Goal: Information Seeking & Learning: Learn about a topic

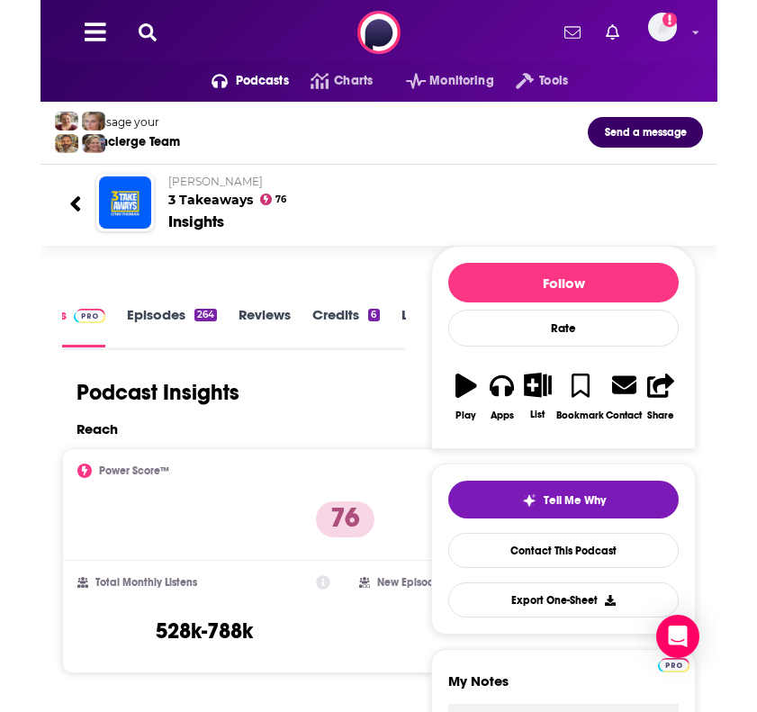
scroll to position [0, 45]
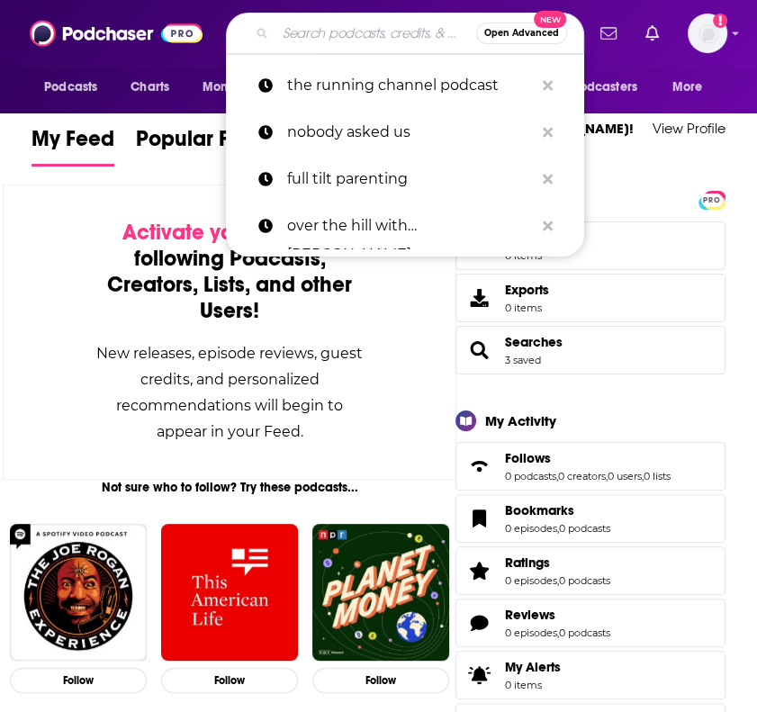
click at [356, 41] on input "Search podcasts, credits, & more..." at bounding box center [375, 33] width 201 height 29
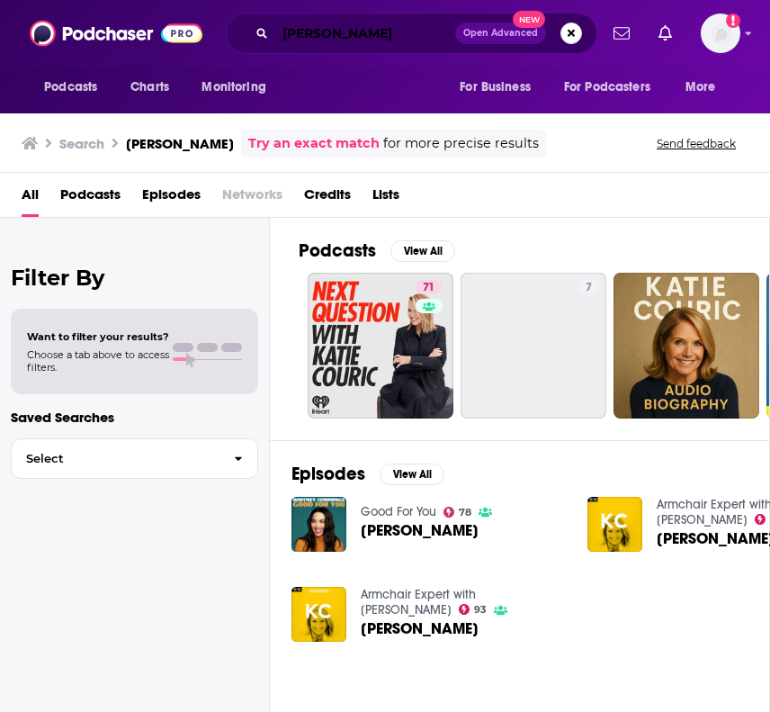
click at [343, 35] on input "[PERSON_NAME]" at bounding box center [365, 33] width 180 height 29
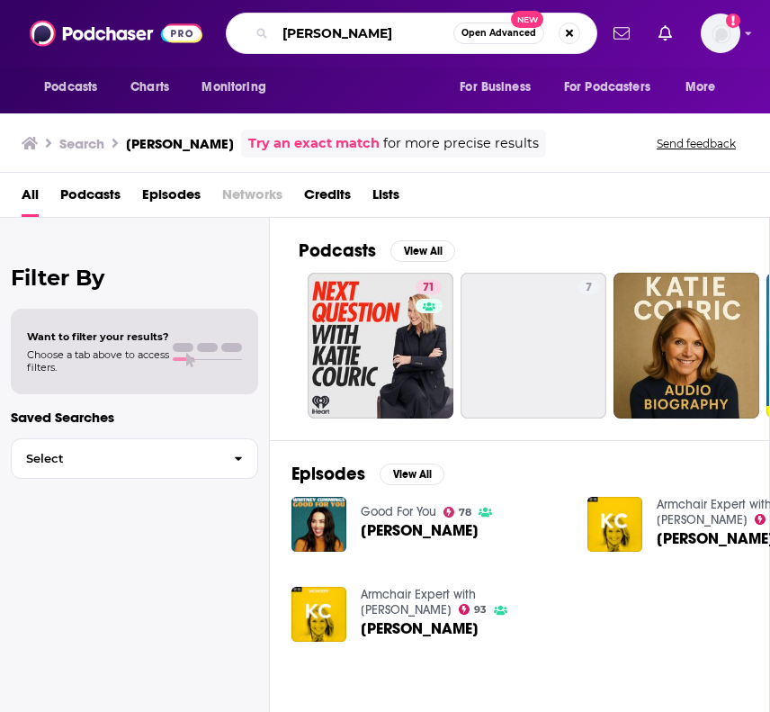
click at [343, 35] on input "[PERSON_NAME]" at bounding box center [364, 33] width 178 height 29
type input "breakfast club"
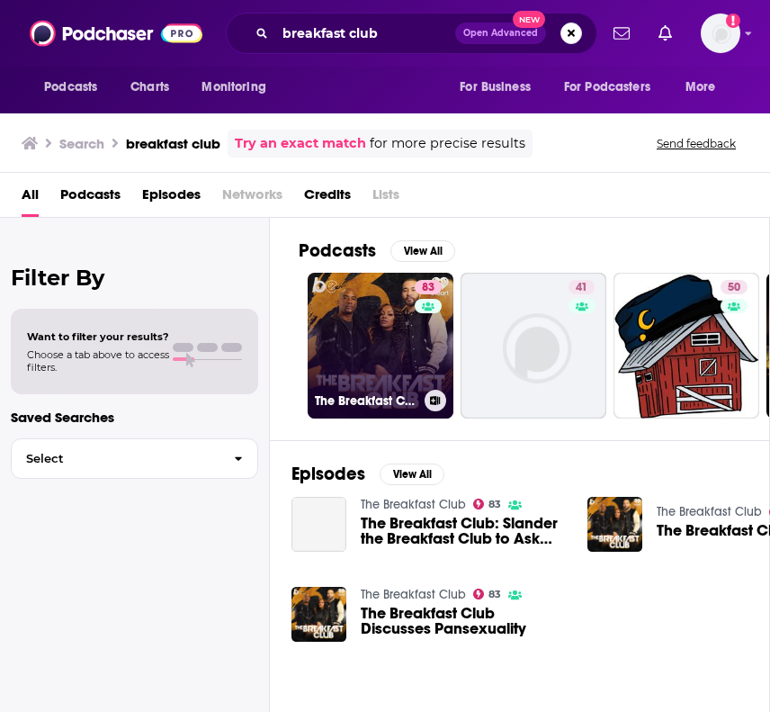
click at [341, 350] on link "83 The Breakfast Club" at bounding box center [381, 346] width 146 height 146
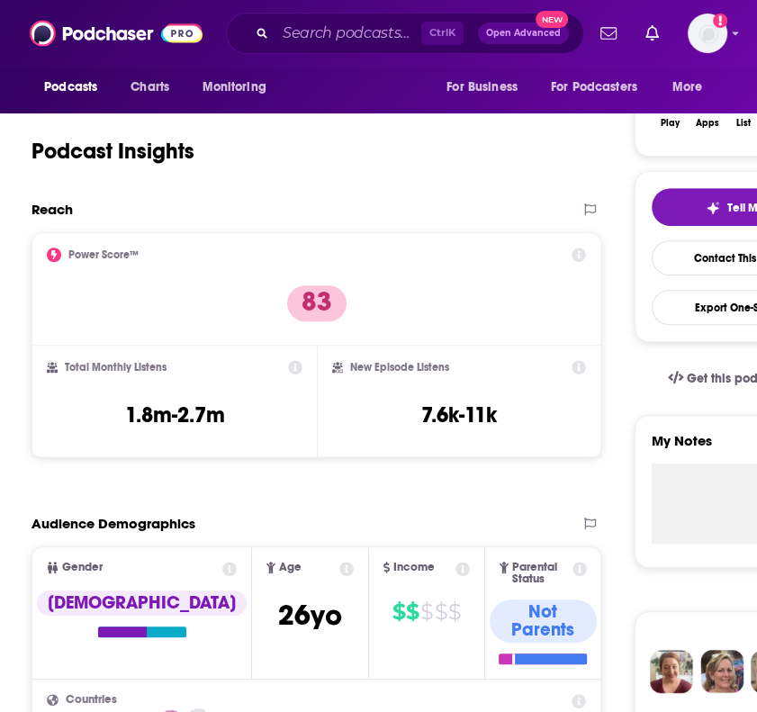
scroll to position [299, 0]
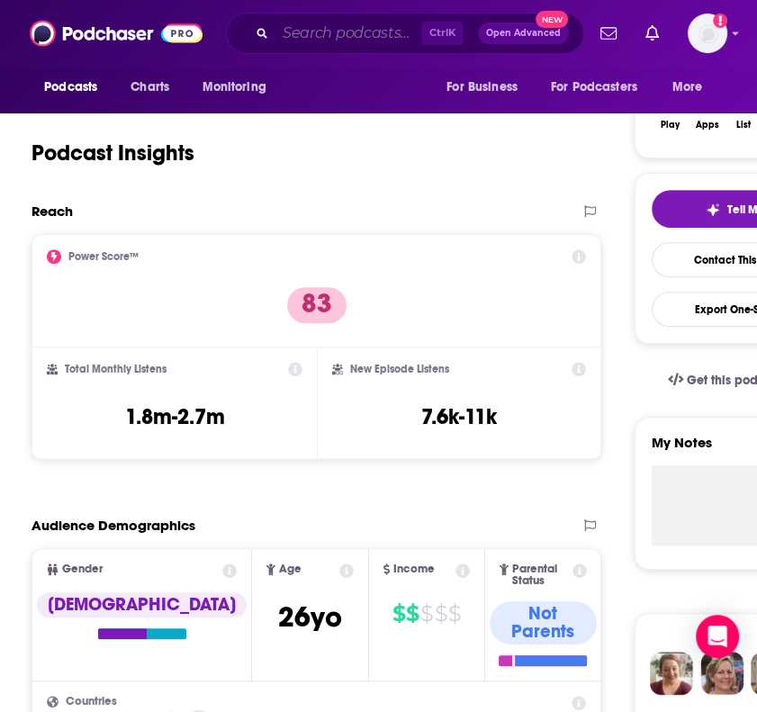
click at [353, 42] on input "Search podcasts, credits, & more..." at bounding box center [348, 33] width 146 height 29
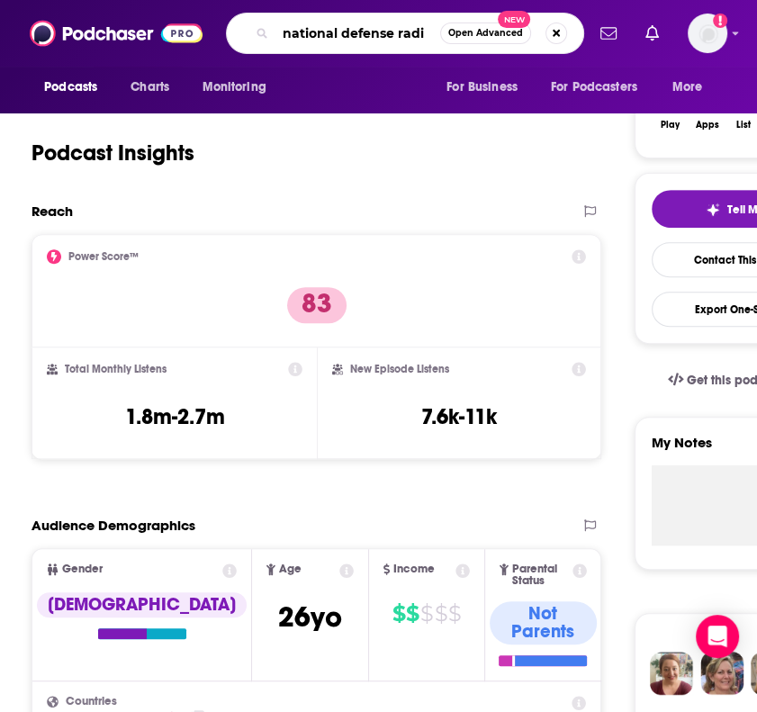
type input "national defense radio"
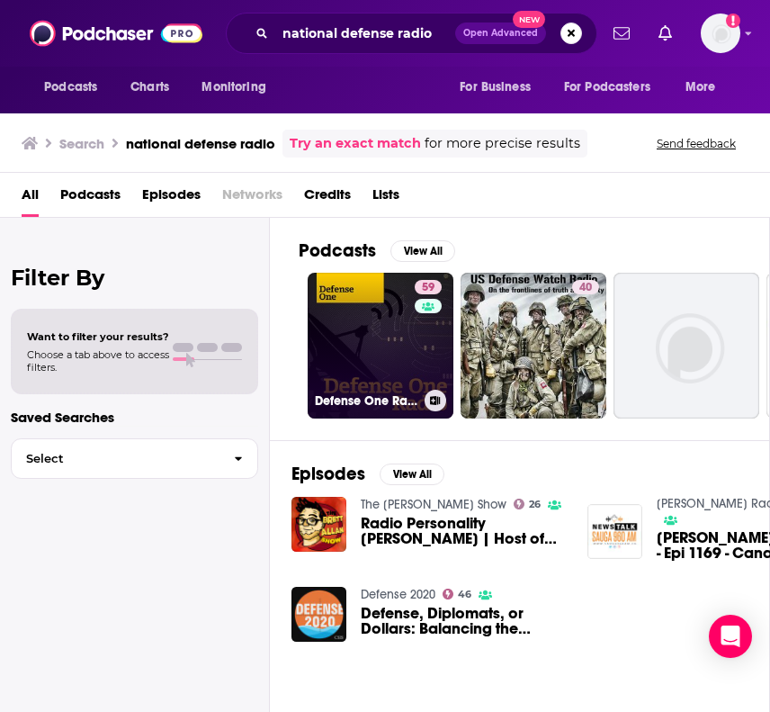
click at [317, 319] on link "59 Defense One Radio" at bounding box center [381, 346] width 146 height 146
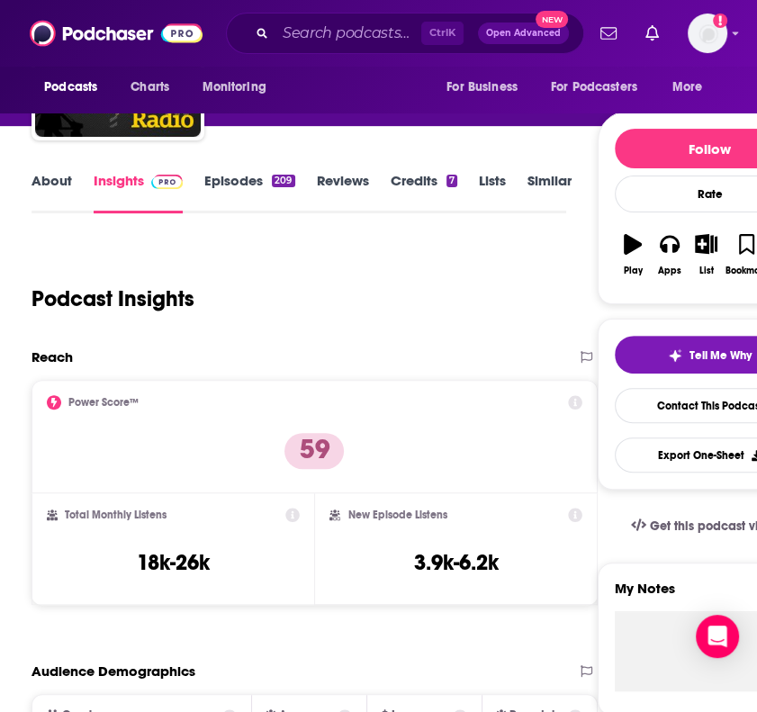
scroll to position [154, 0]
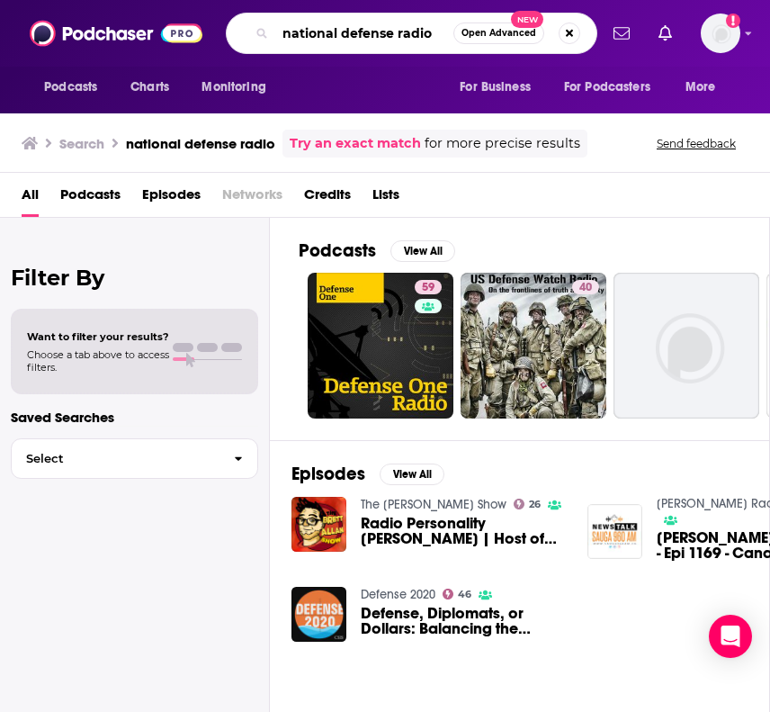
click at [298, 38] on input "national defense radio" at bounding box center [364, 33] width 178 height 29
type input "[PERSON_NAME] football"
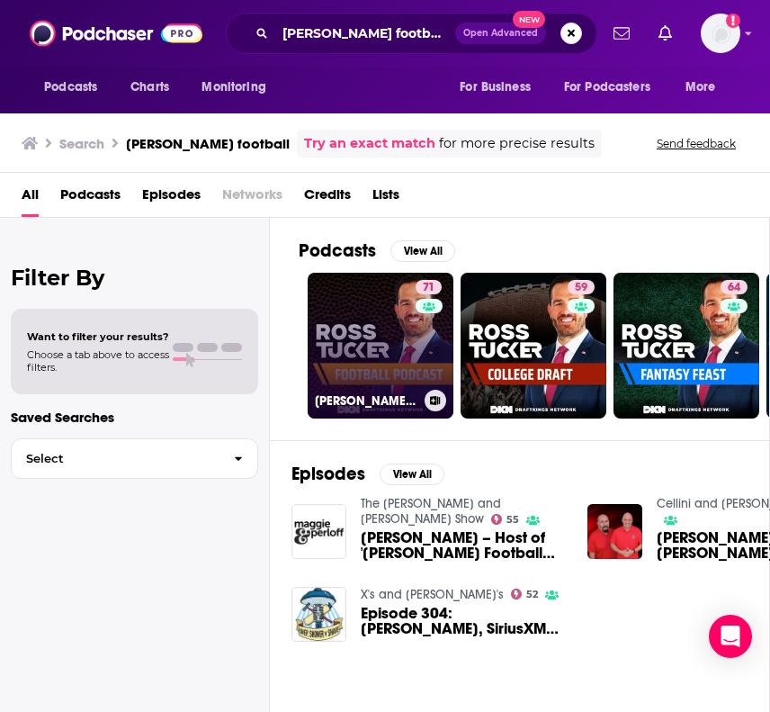
click at [409, 338] on link "71 [PERSON_NAME] Football Podcast: Daily NFL Podcast" at bounding box center [381, 346] width 146 height 146
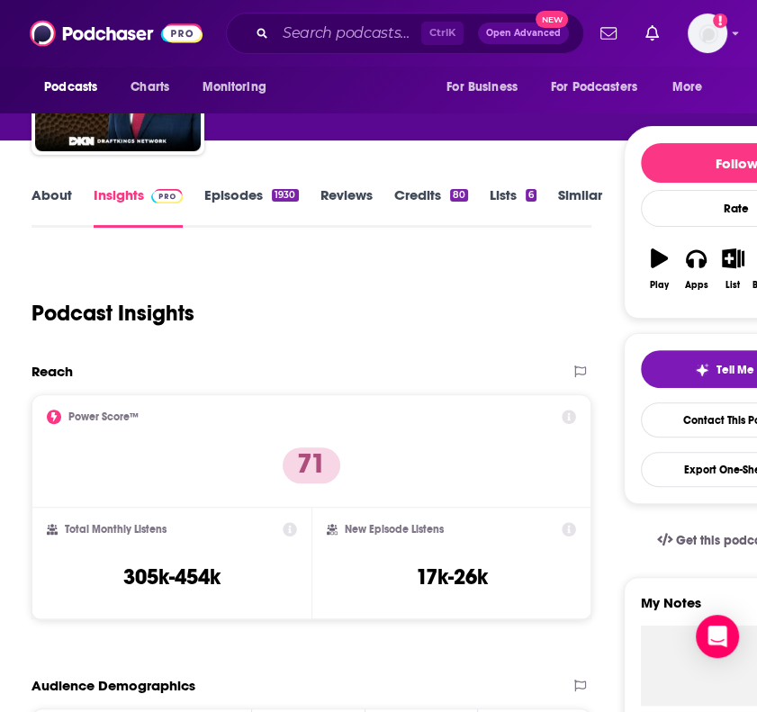
scroll to position [139, 0]
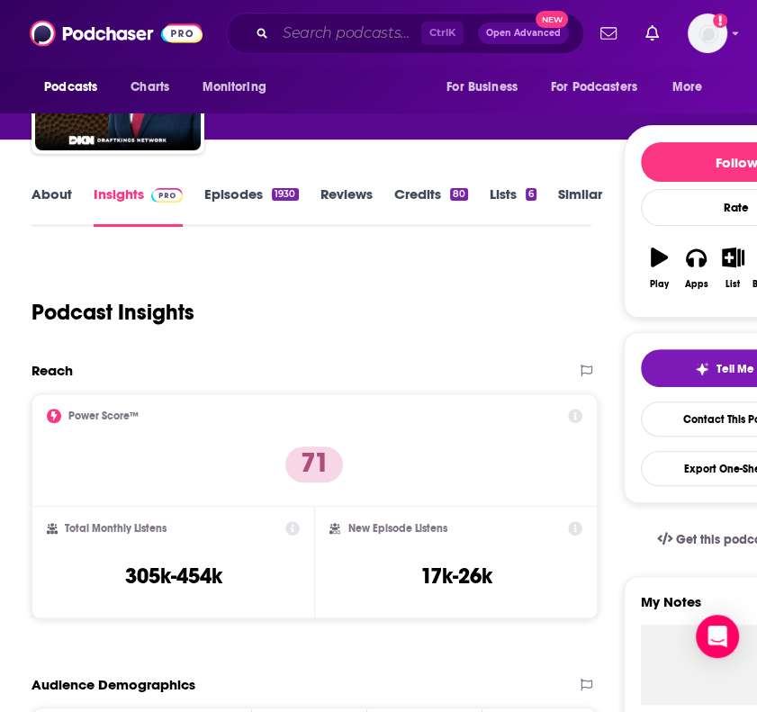
click at [316, 28] on input "Search podcasts, credits, & more..." at bounding box center [348, 33] width 146 height 29
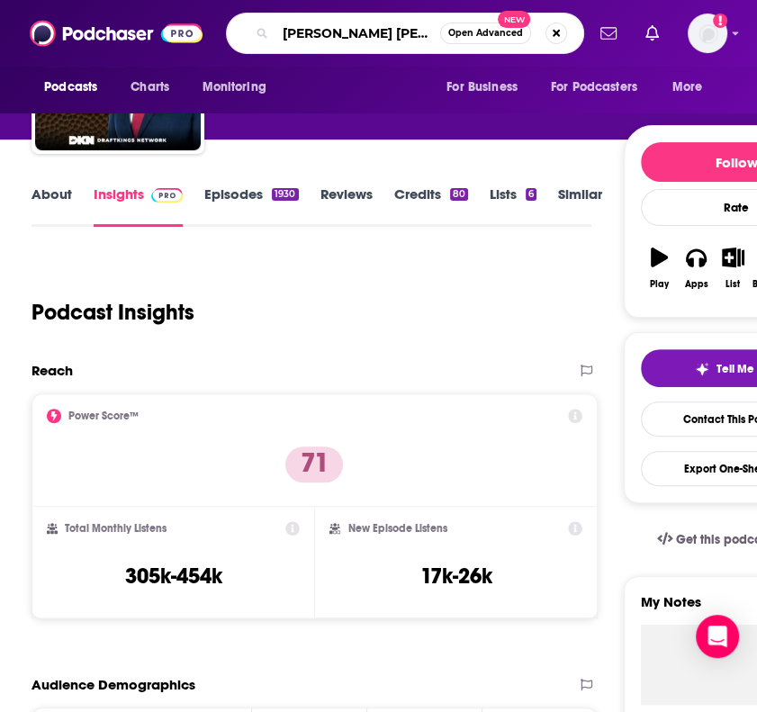
type input "[PERSON_NAME]"
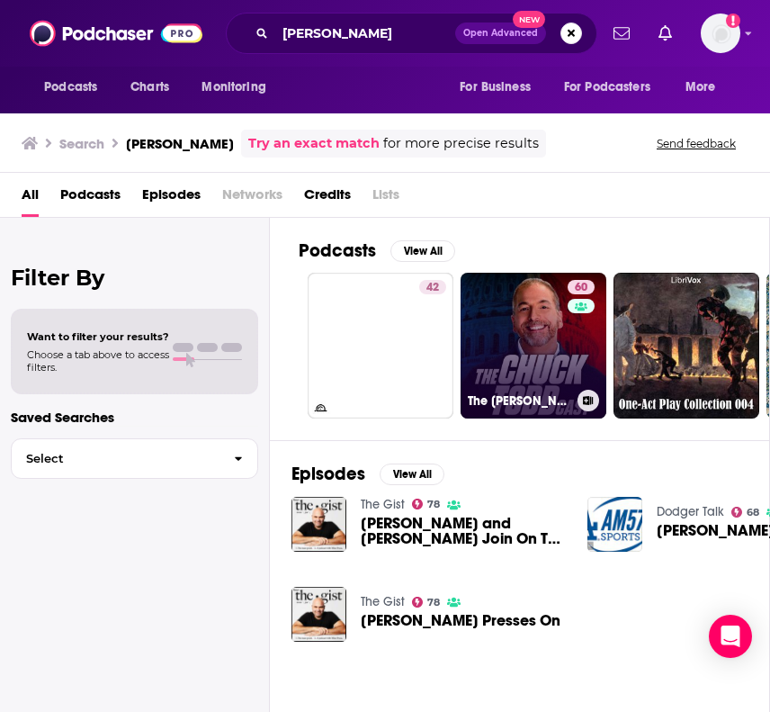
click at [554, 393] on h3 "The [PERSON_NAME]" at bounding box center [519, 400] width 103 height 15
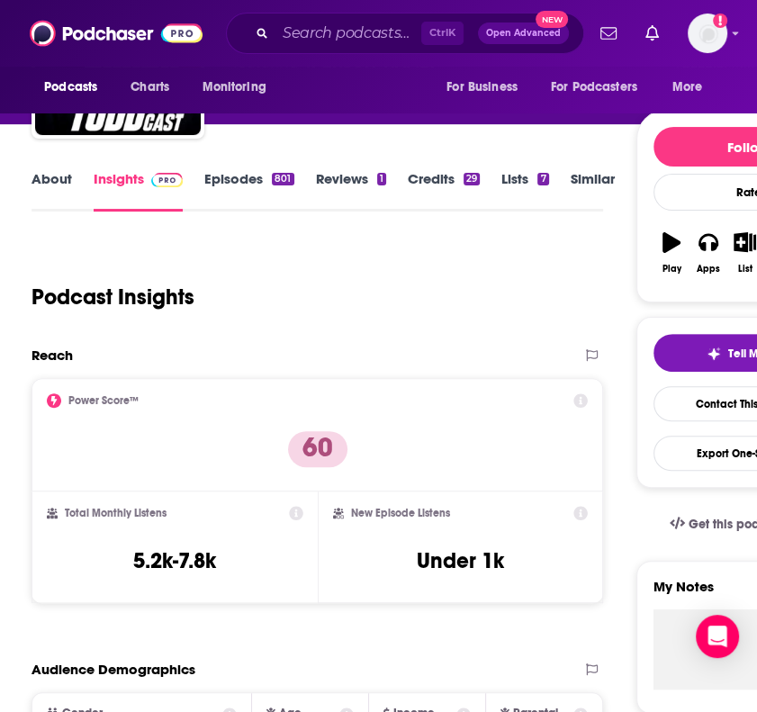
scroll to position [158, 0]
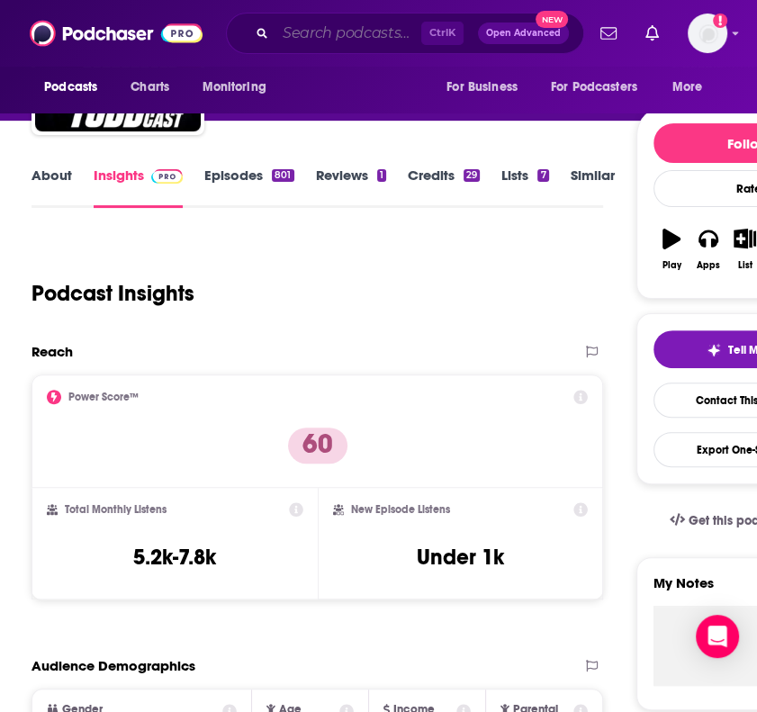
click at [372, 42] on input "Search podcasts, credits, & more..." at bounding box center [348, 33] width 146 height 29
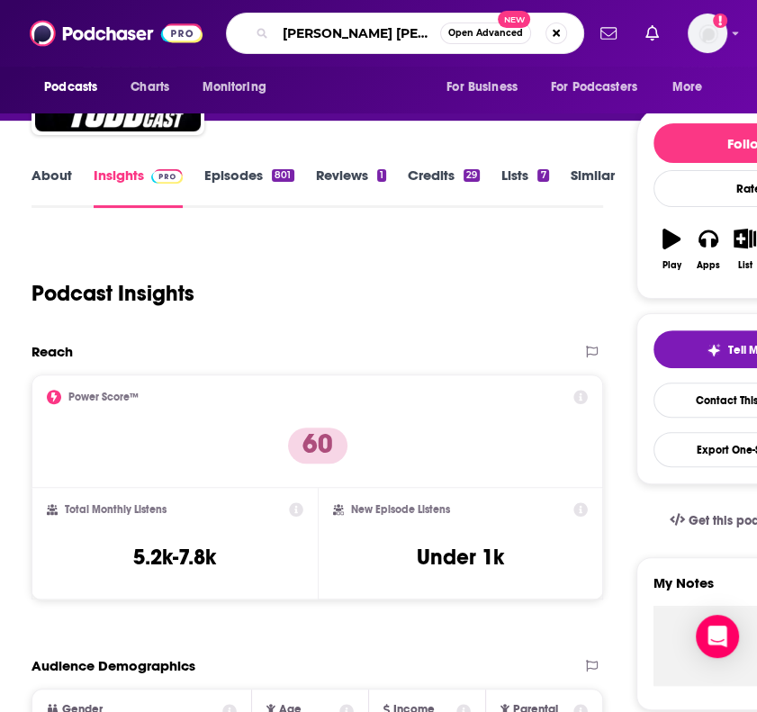
type input "[PERSON_NAME]"
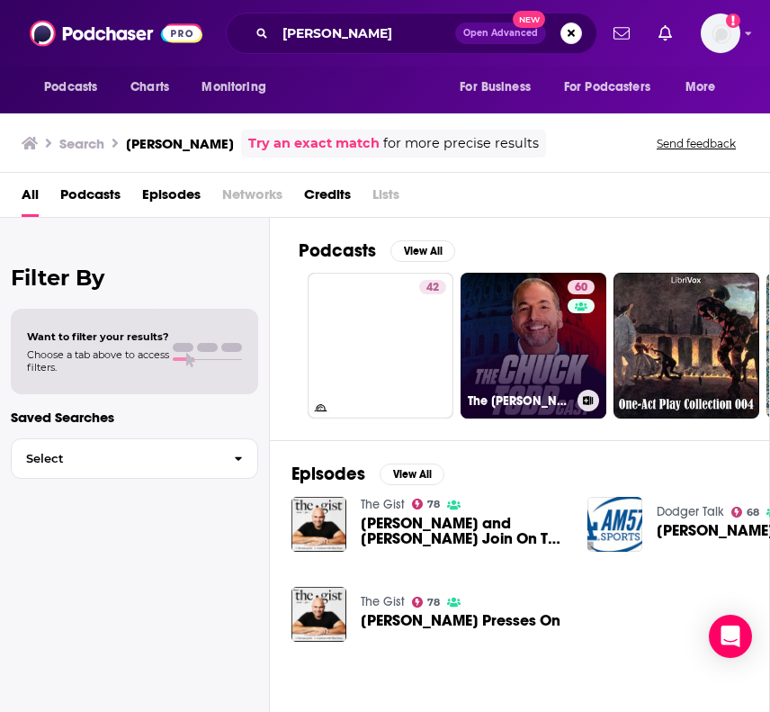
click at [572, 372] on div "60" at bounding box center [583, 335] width 31 height 110
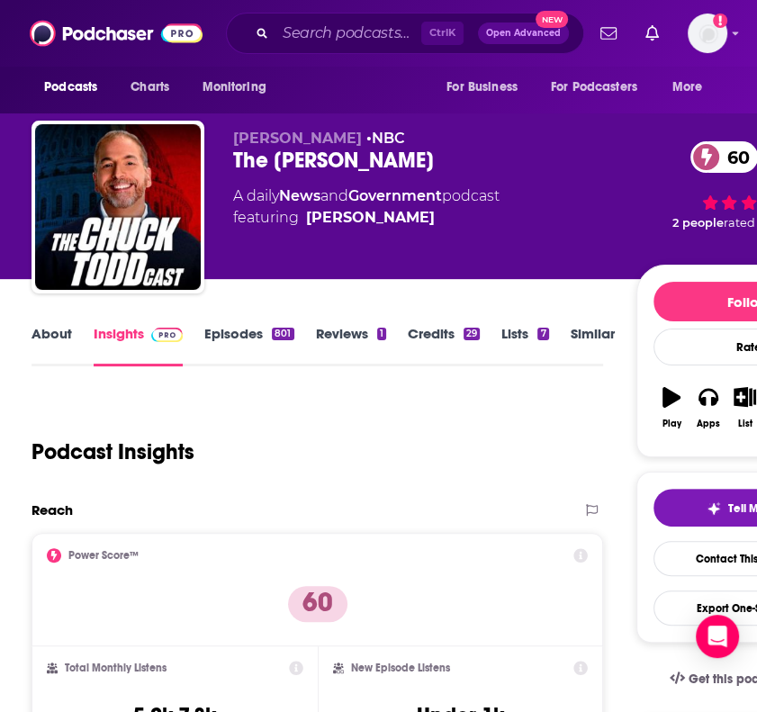
scroll to position [54, 0]
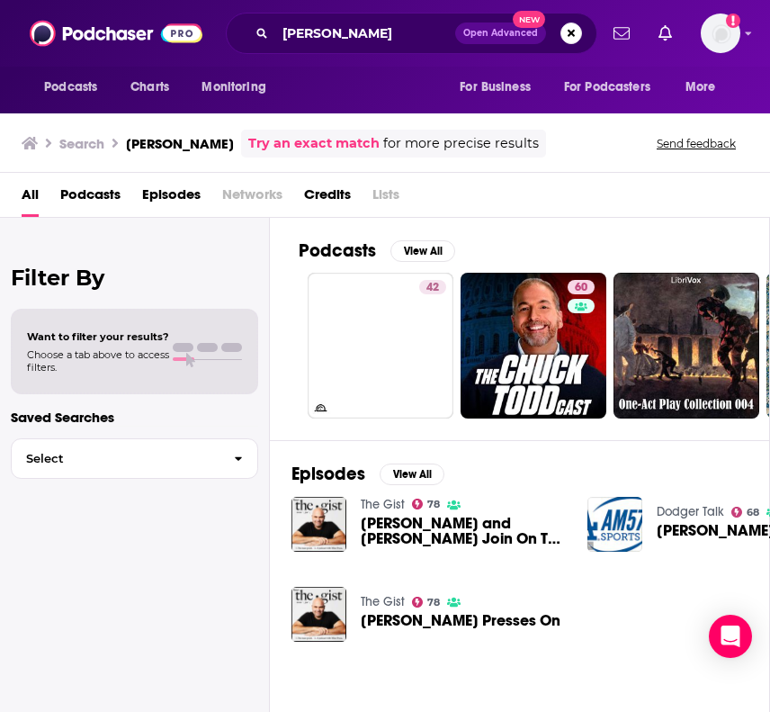
click at [335, 64] on div "Podcasts Charts Monitoring [PERSON_NAME] Open Advanced New For Business For Pod…" at bounding box center [385, 33] width 770 height 67
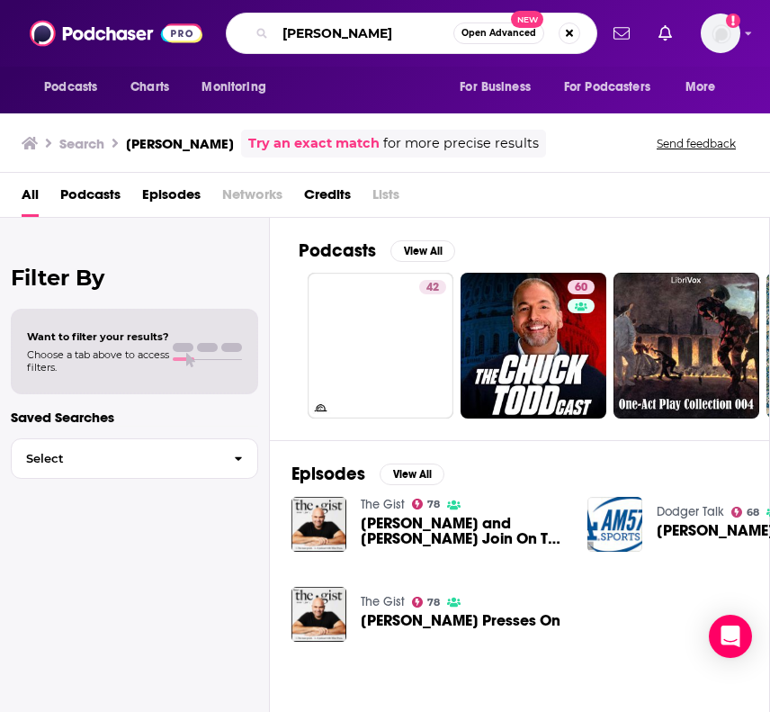
click at [318, 43] on input "[PERSON_NAME]" at bounding box center [364, 33] width 178 height 29
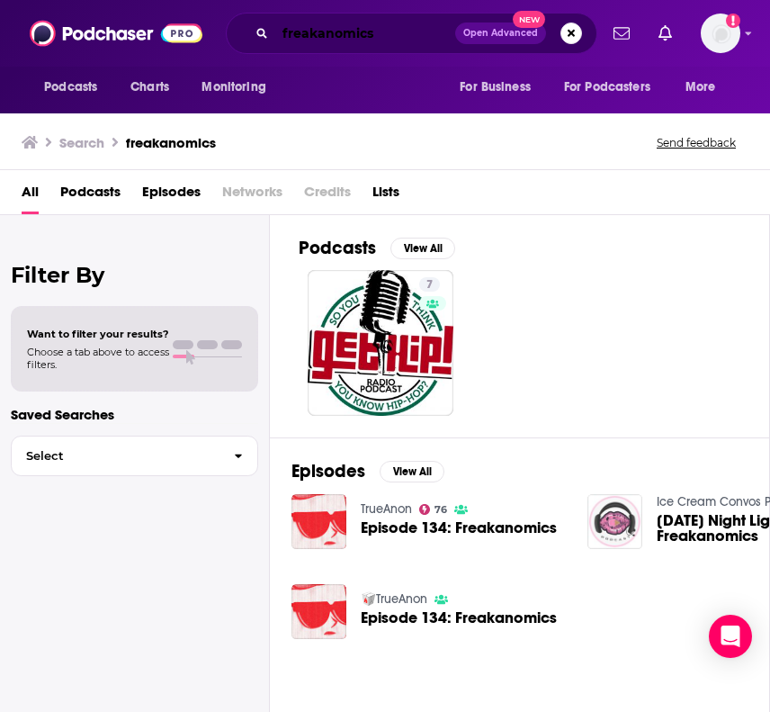
click at [393, 29] on input "freakanomics" at bounding box center [365, 33] width 180 height 29
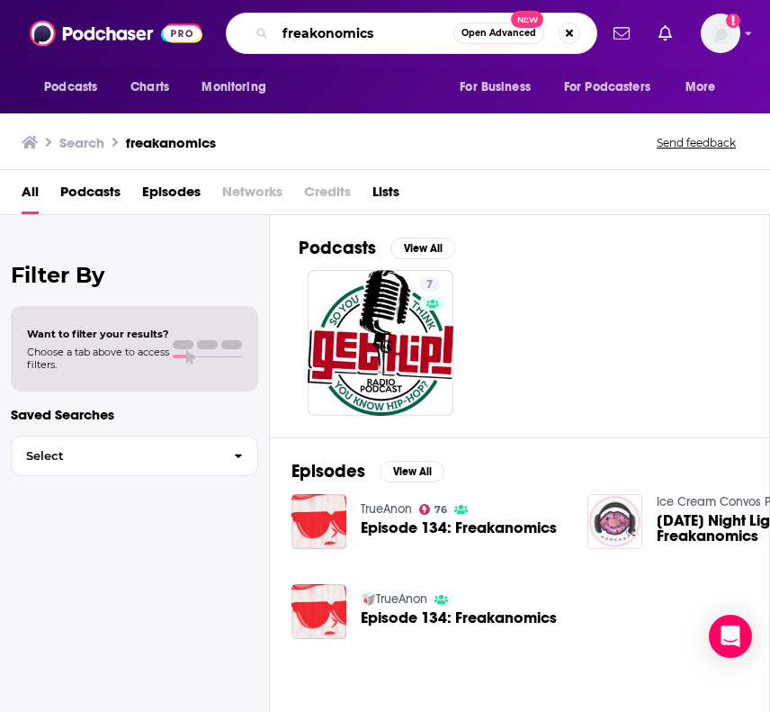
type input "freakonomics"
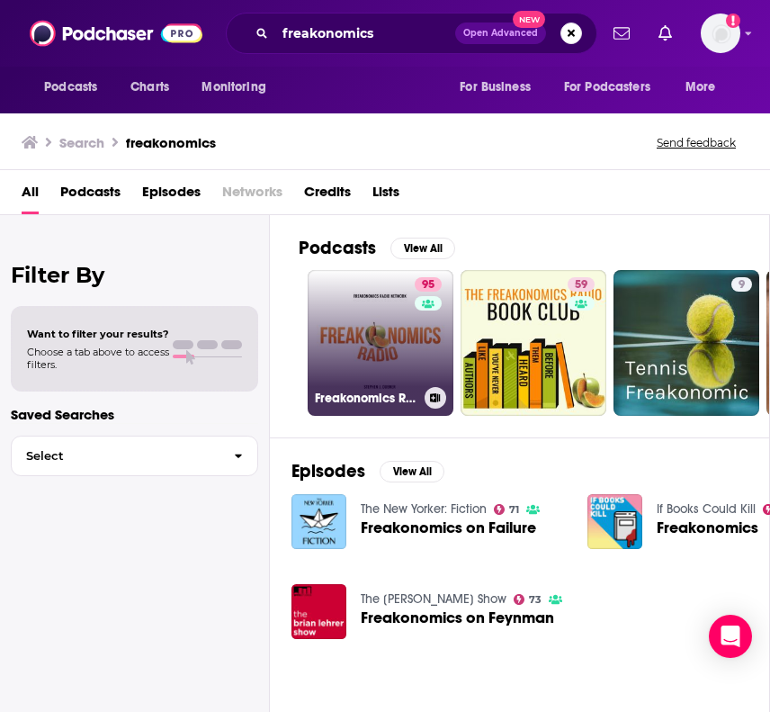
click at [363, 355] on link "95 Freakonomics Radio" at bounding box center [381, 343] width 146 height 146
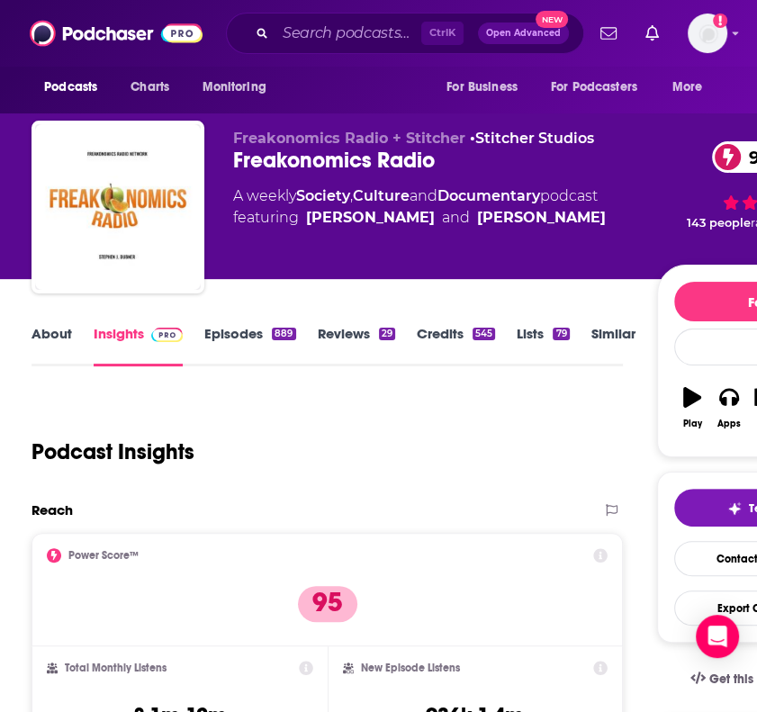
scroll to position [166, 0]
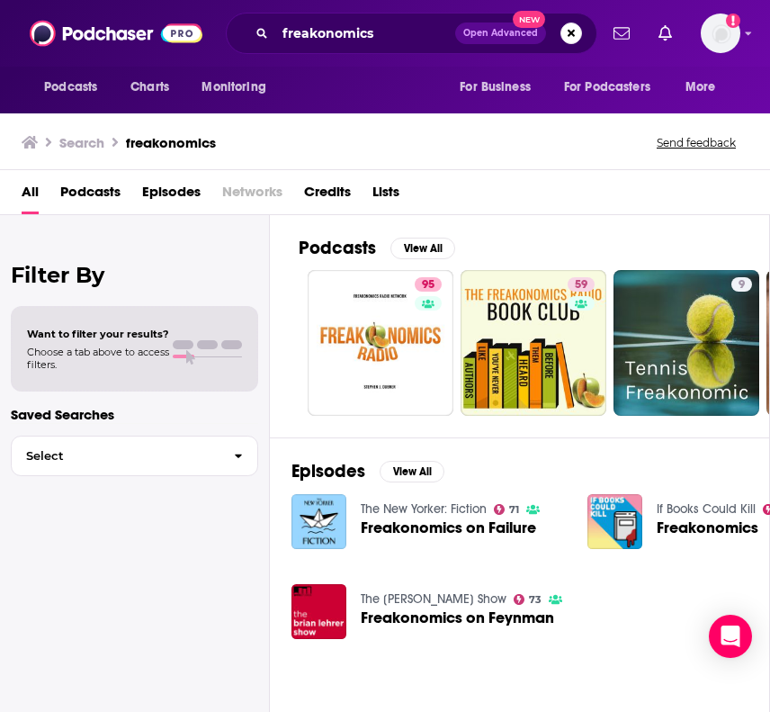
click at [174, 559] on div "Filter By Want to filter your results? Choose a tab above to access filters. Sa…" at bounding box center [135, 571] width 270 height 712
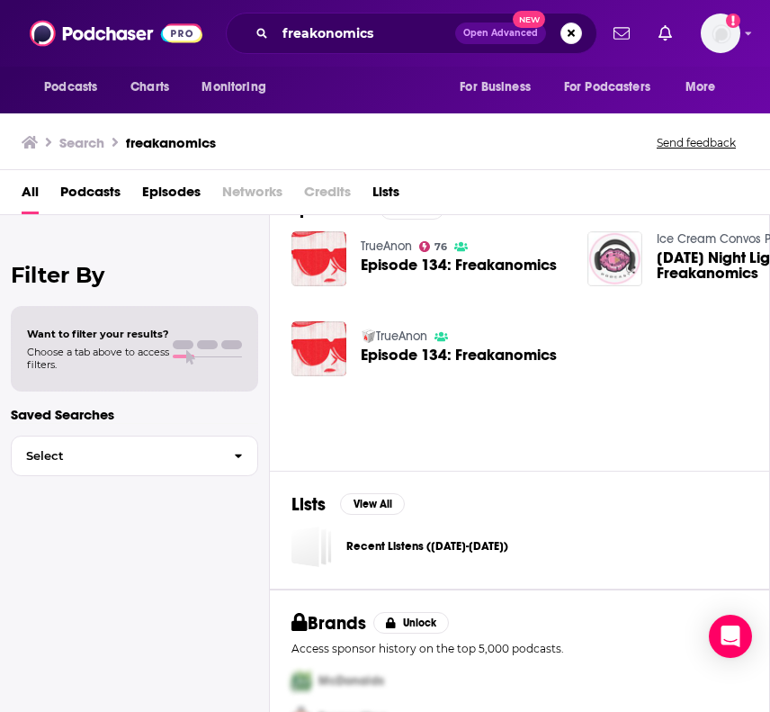
scroll to position [340, 0]
